Goal: Communication & Community: Answer question/provide support

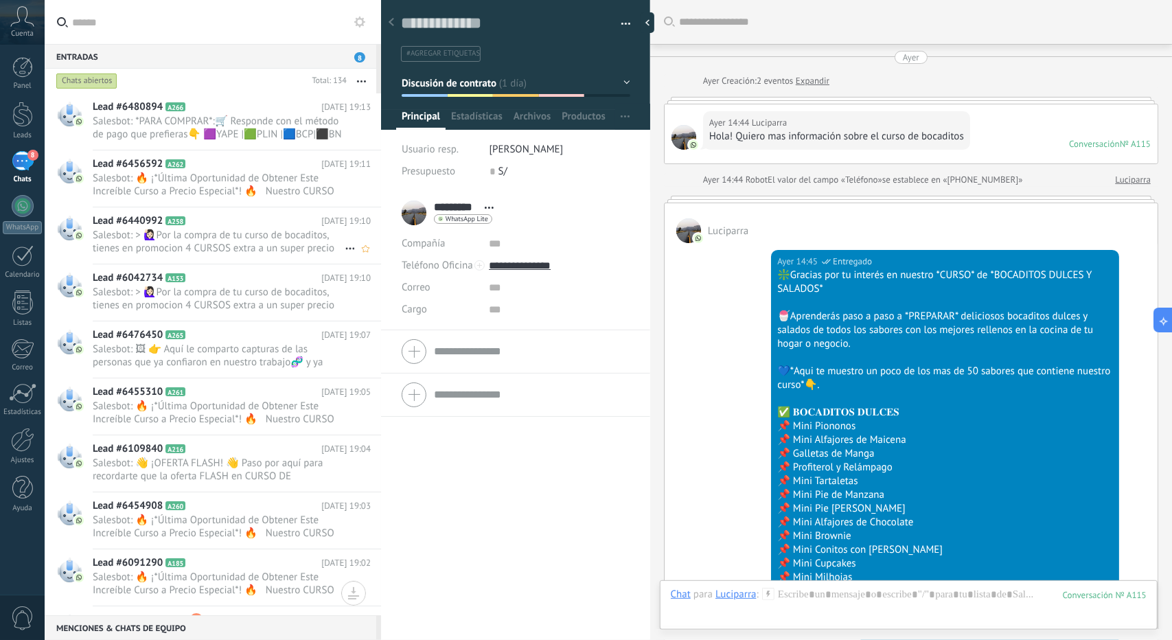
scroll to position [21, 0]
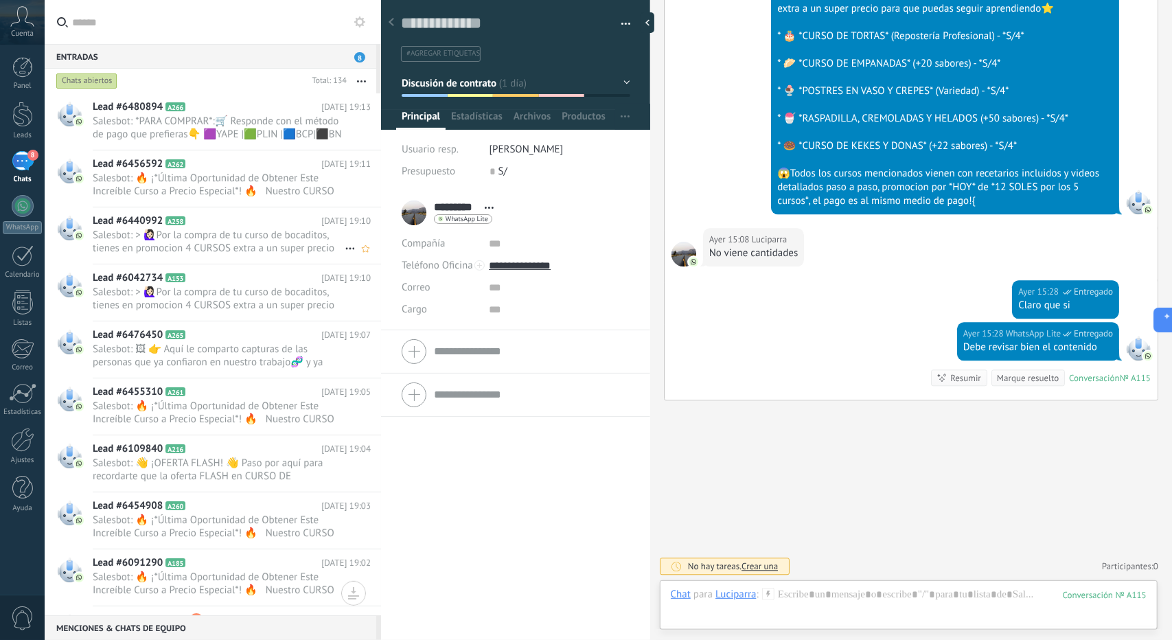
click at [176, 230] on span "Salesbot: > 🙋🏻‍♀Por la compra de tu curso de bocaditos, tienes en promocion 4 C…" at bounding box center [219, 242] width 252 height 26
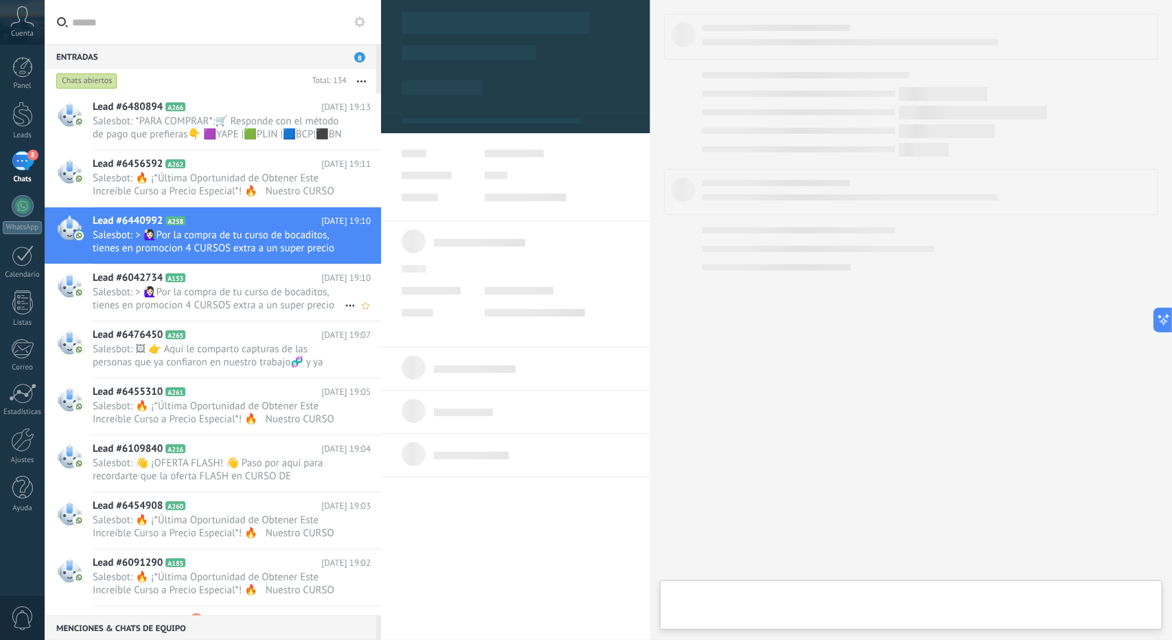
click at [199, 269] on div "Lead #6042734 A153 [DATE] 19:10 Salesbot: > 🙋🏻‍♀Por la compra de tu curso de bo…" at bounding box center [237, 292] width 288 height 56
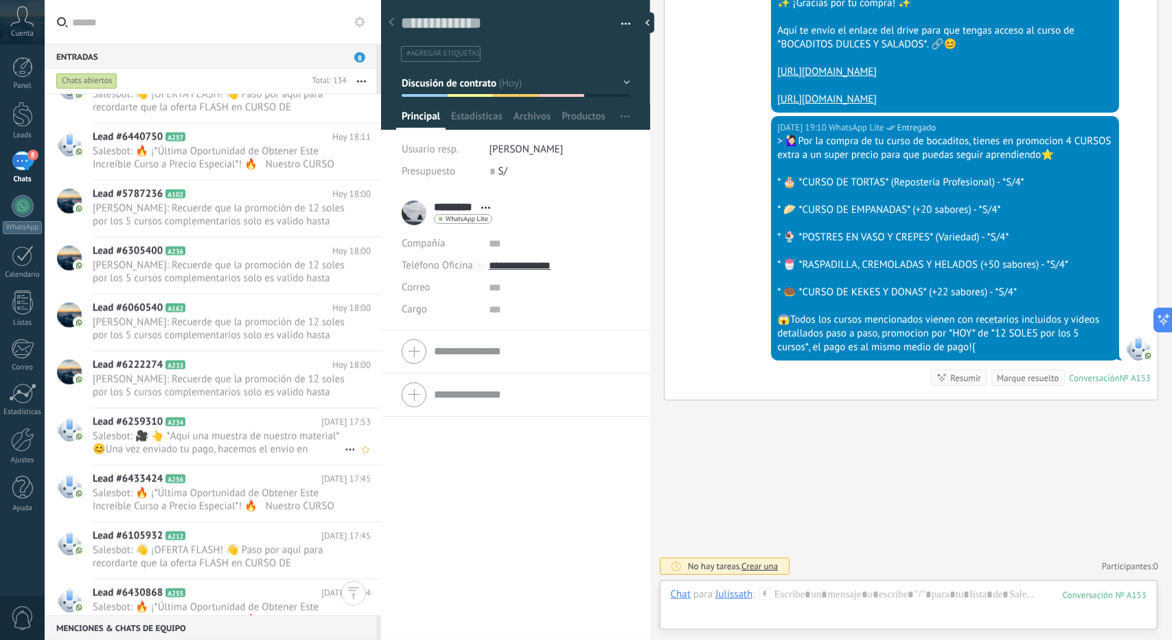
scroll to position [1236, 0]
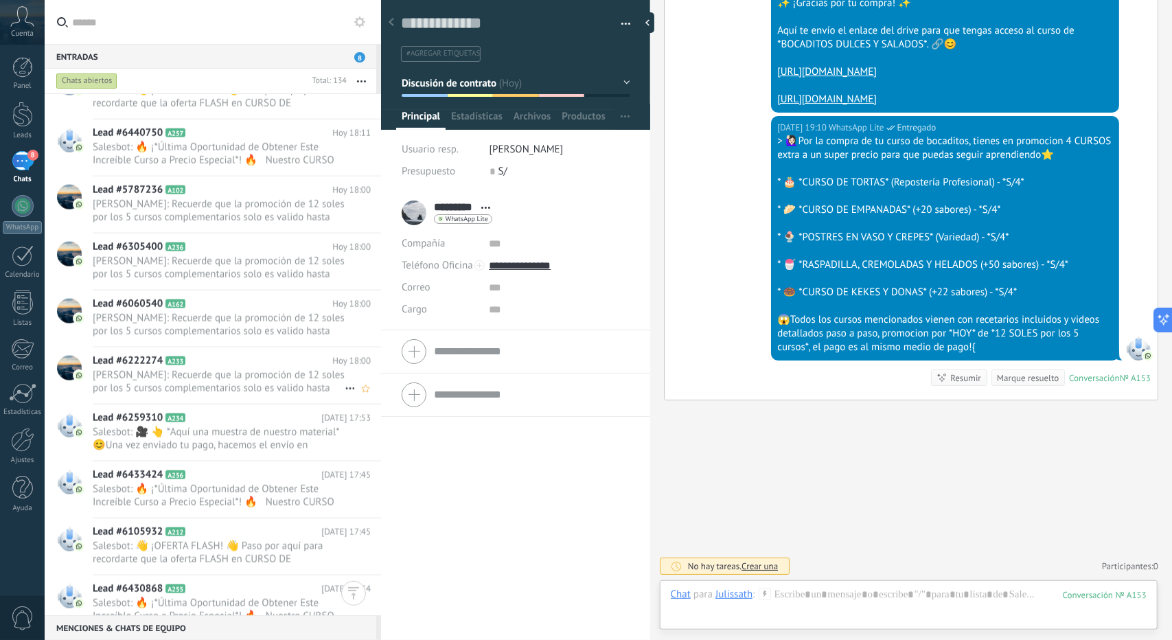
click at [222, 371] on span "[PERSON_NAME]: Recuerde que la promoción de 12 soles por los 5 cursos complemen…" at bounding box center [219, 382] width 252 height 26
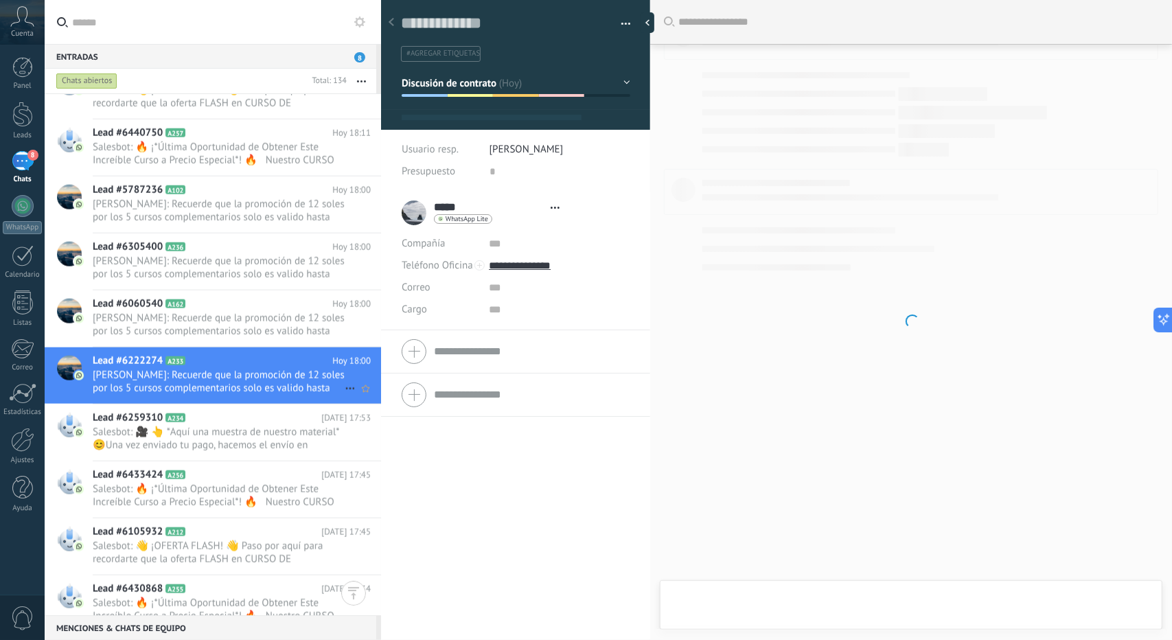
type textarea "**********"
